Goal: Task Accomplishment & Management: Manage account settings

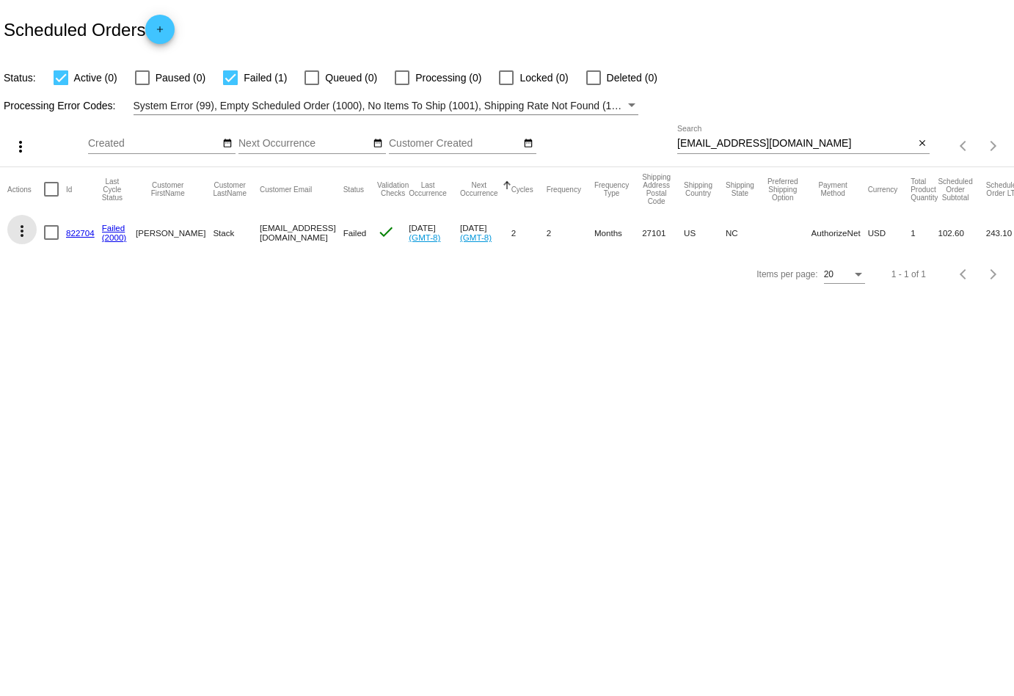
click at [23, 230] on mat-icon "more_vert" at bounding box center [22, 231] width 18 height 18
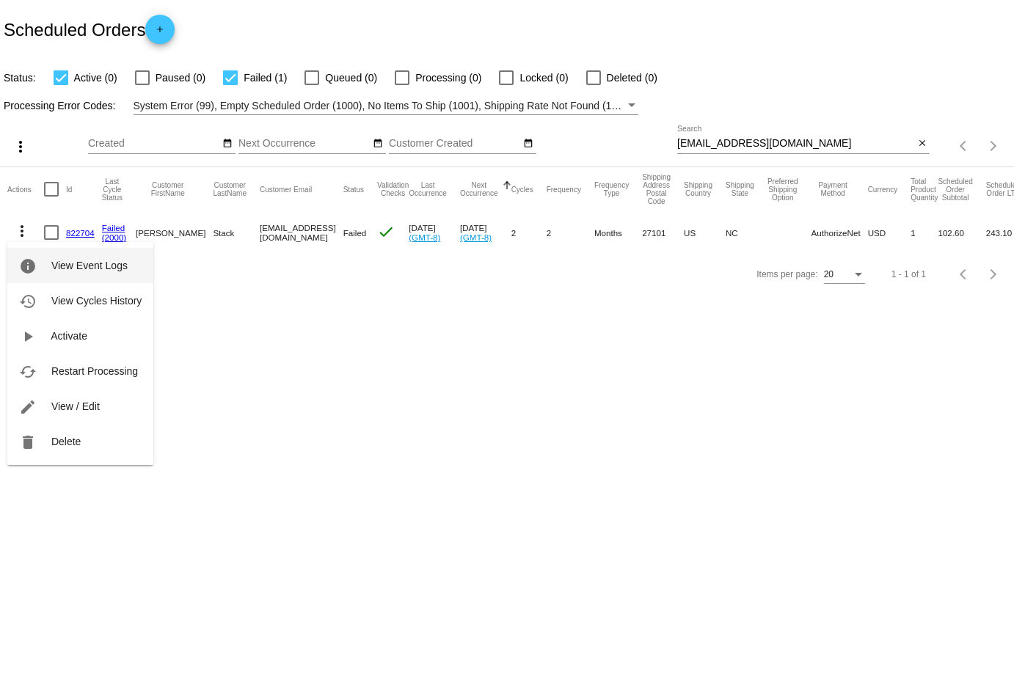
click at [72, 280] on button "info View Event Logs" at bounding box center [80, 265] width 146 height 35
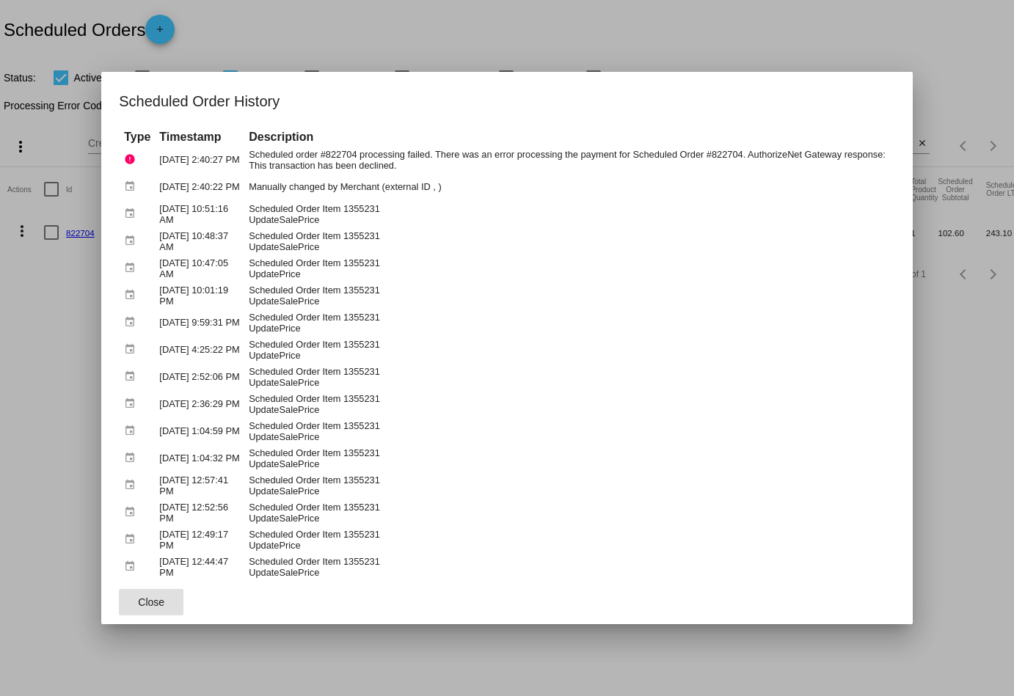
click at [144, 608] on span "Close" at bounding box center [151, 603] width 26 height 12
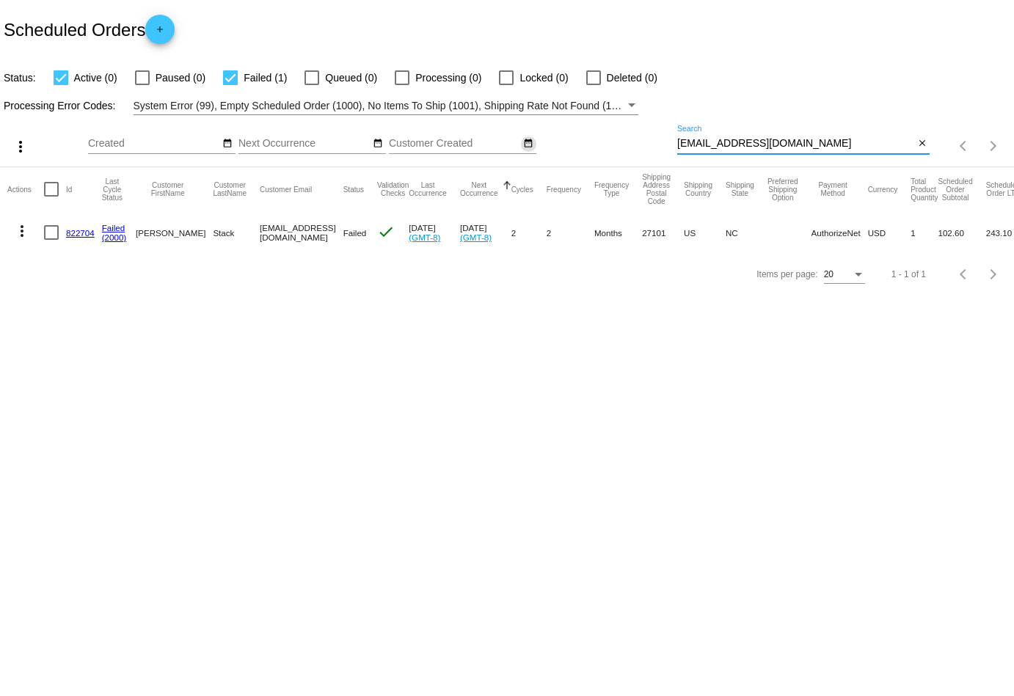
drag, startPoint x: 841, startPoint y: 145, endPoint x: 522, endPoint y: 144, distance: 319.2
click at [522, 144] on div "more_vert Aug Jan Feb Mar [DATE]" at bounding box center [507, 141] width 1014 height 52
paste input "[PERSON_NAME][EMAIL_ADDRESS][DOMAIN_NAME]"
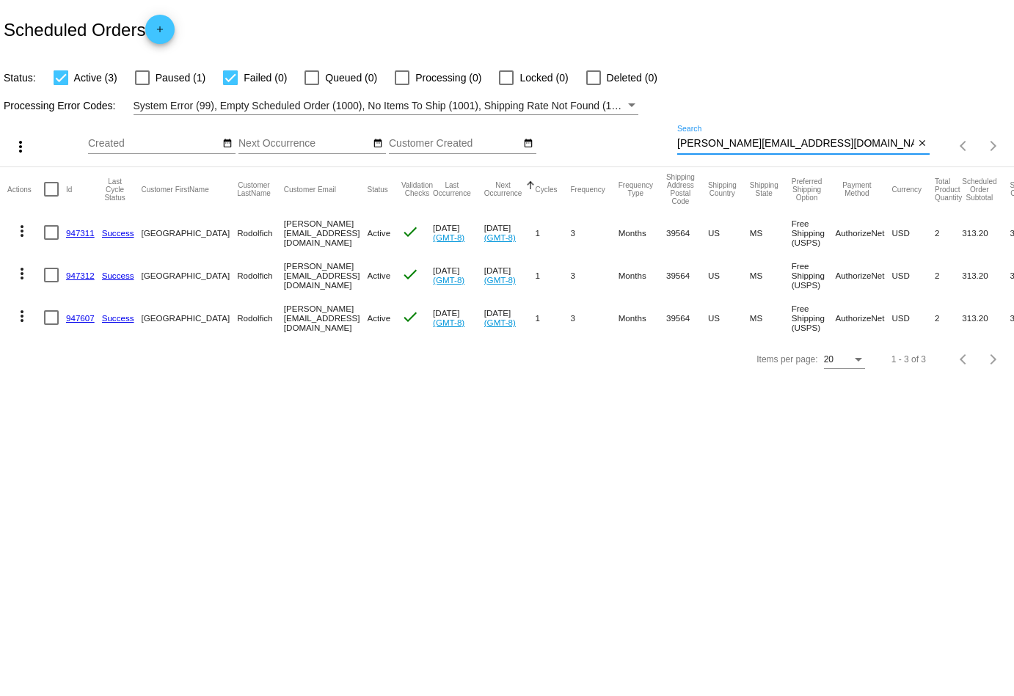
type input "[PERSON_NAME][EMAIL_ADDRESS][DOMAIN_NAME]"
click at [25, 269] on mat-icon "more_vert" at bounding box center [22, 274] width 18 height 18
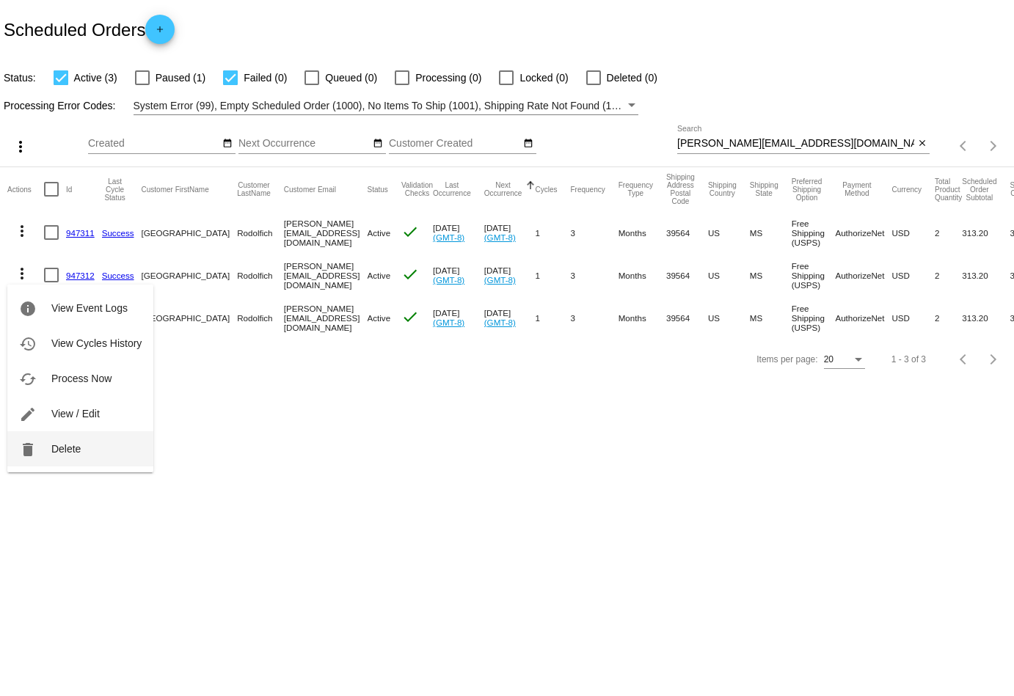
click at [61, 451] on span "Delete" at bounding box center [65, 449] width 29 height 12
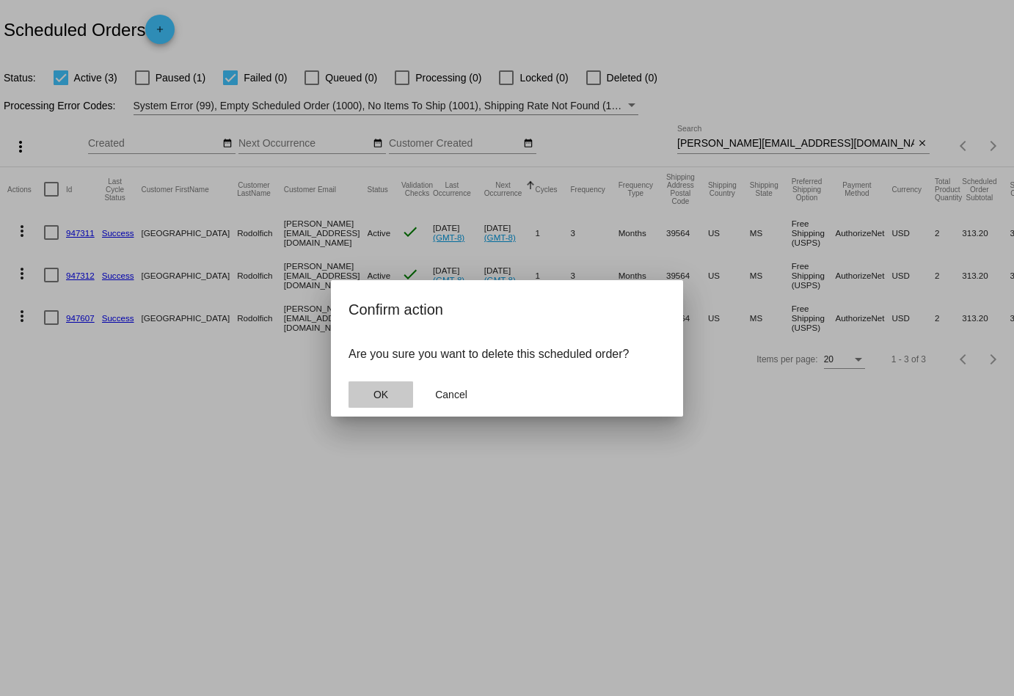
click at [387, 395] on span "OK" at bounding box center [380, 395] width 15 height 12
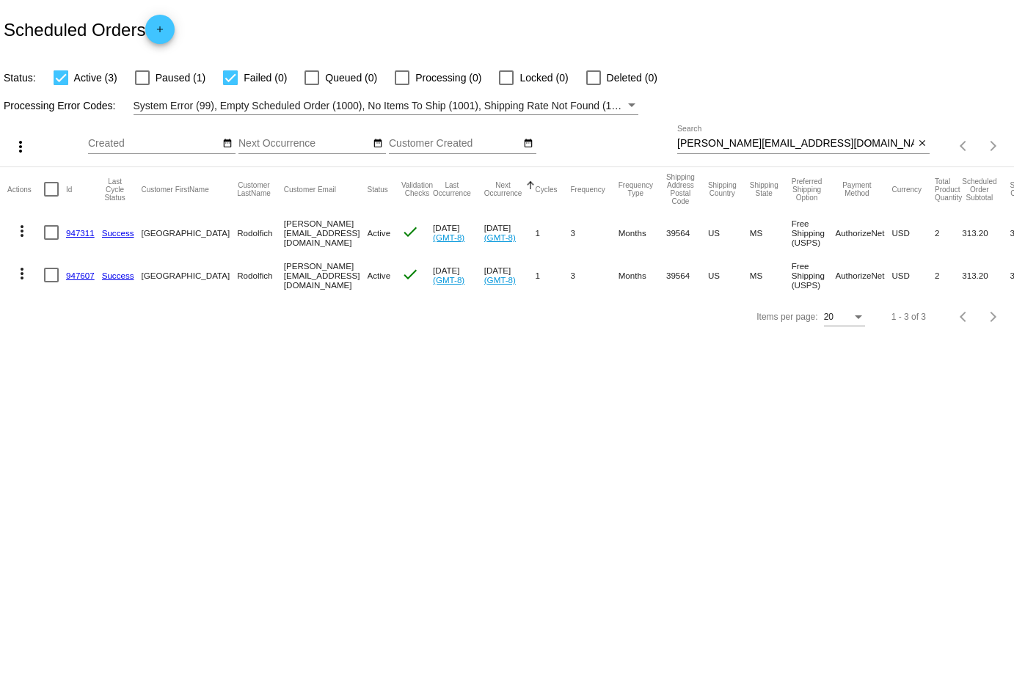
click at [26, 272] on mat-icon "more_vert" at bounding box center [22, 274] width 18 height 18
click at [103, 442] on button "delete Delete" at bounding box center [80, 448] width 146 height 35
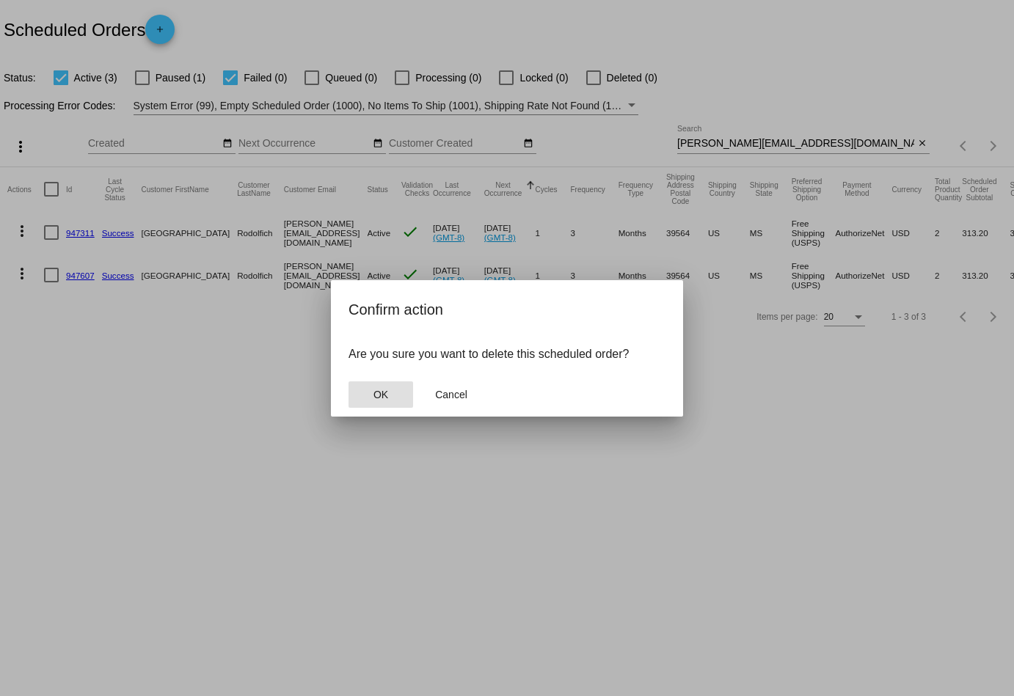
click at [381, 393] on span "OK" at bounding box center [380, 395] width 15 height 12
